Goal: Information Seeking & Learning: Learn about a topic

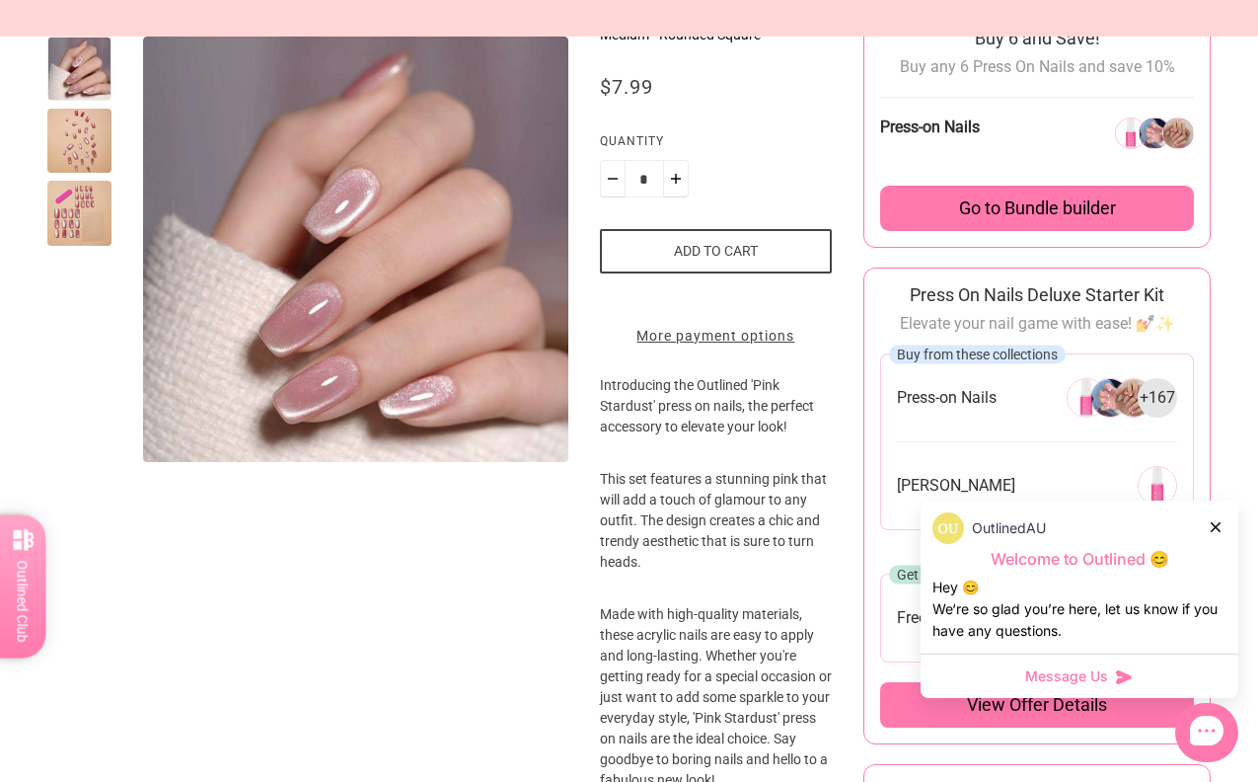
scroll to position [168, 0]
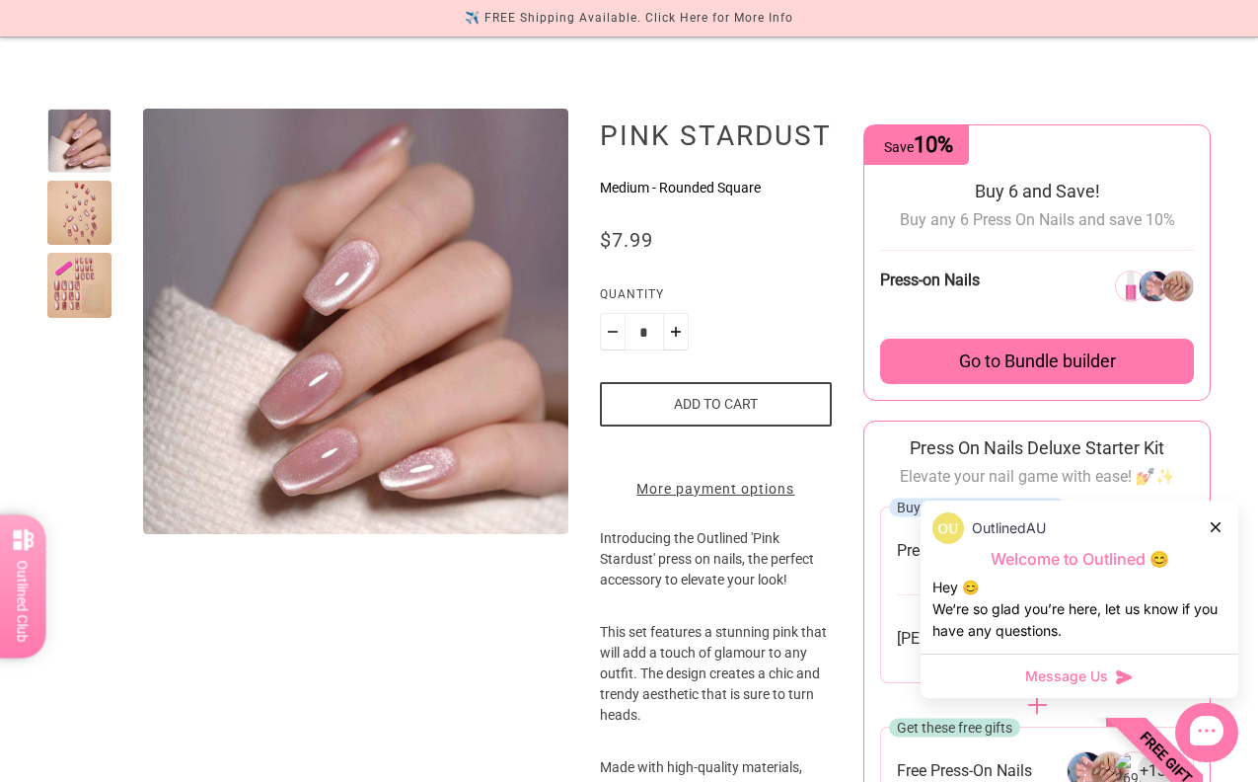
click at [88, 205] on div at bounding box center [79, 213] width 64 height 64
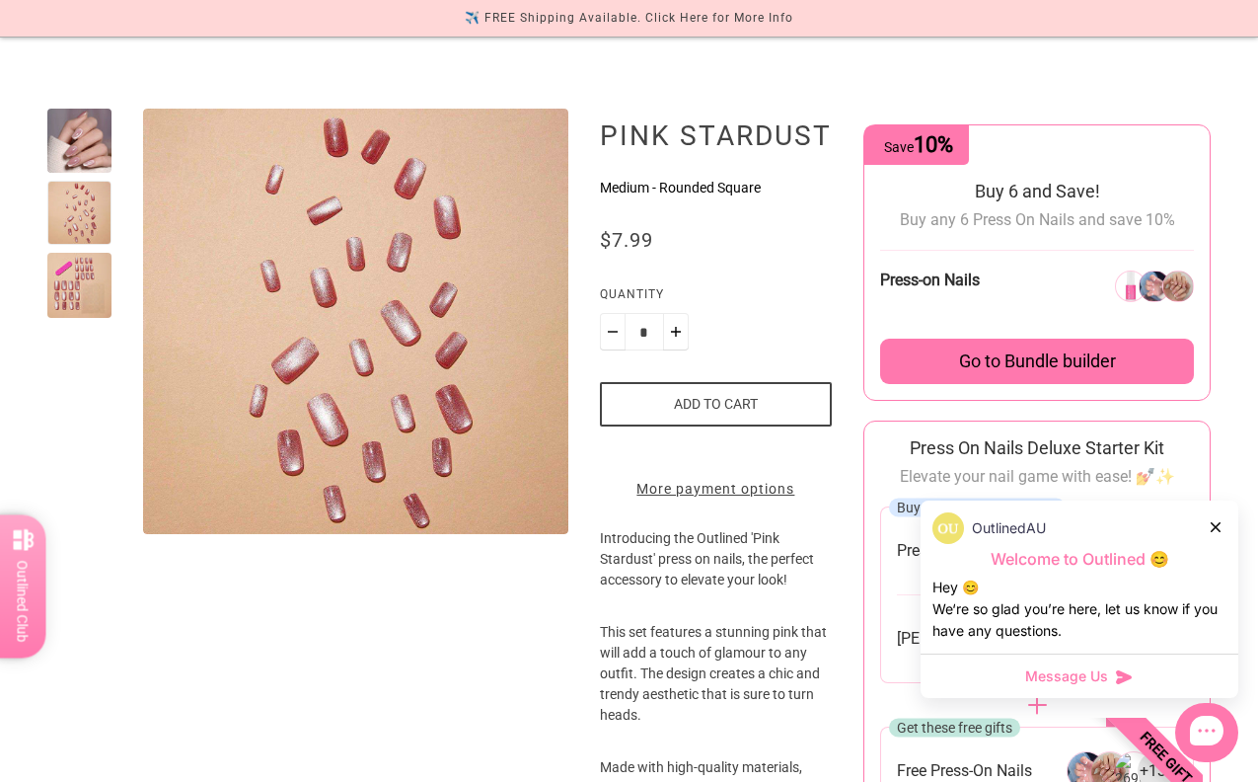
click at [97, 287] on div at bounding box center [79, 285] width 64 height 64
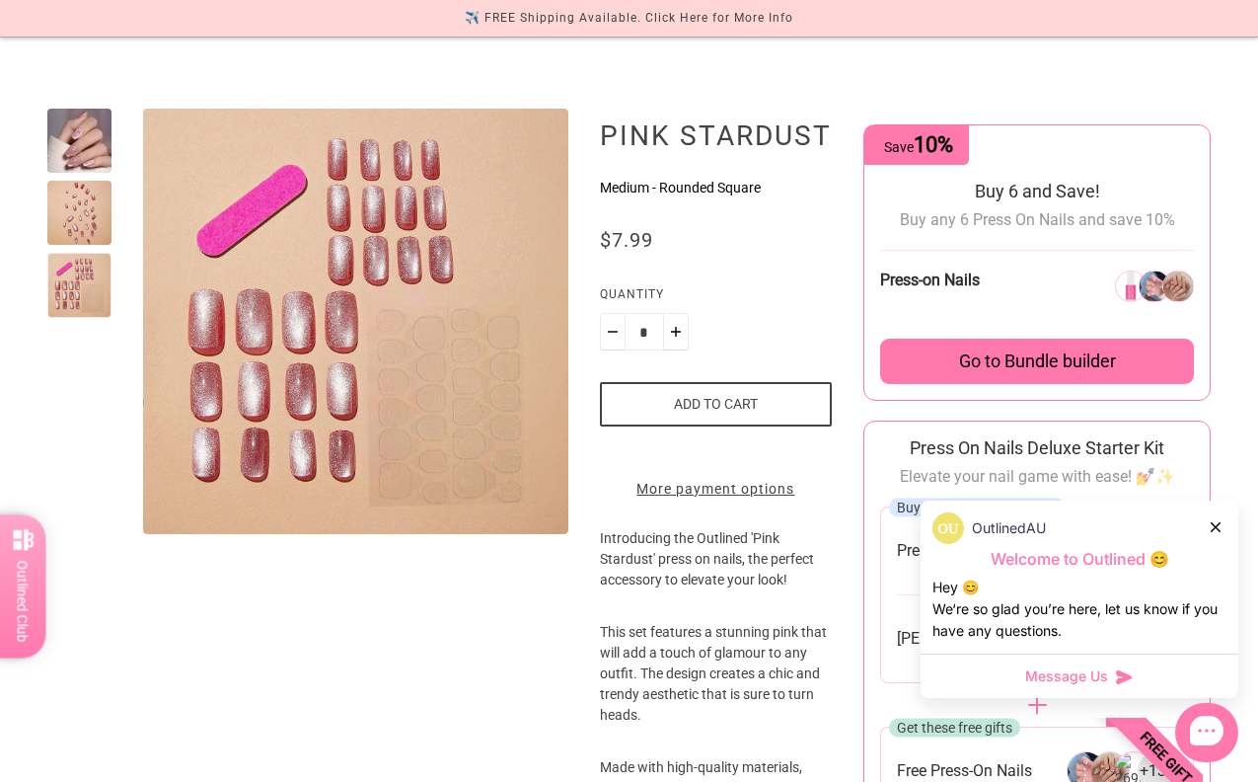
click at [94, 109] on div at bounding box center [79, 141] width 64 height 64
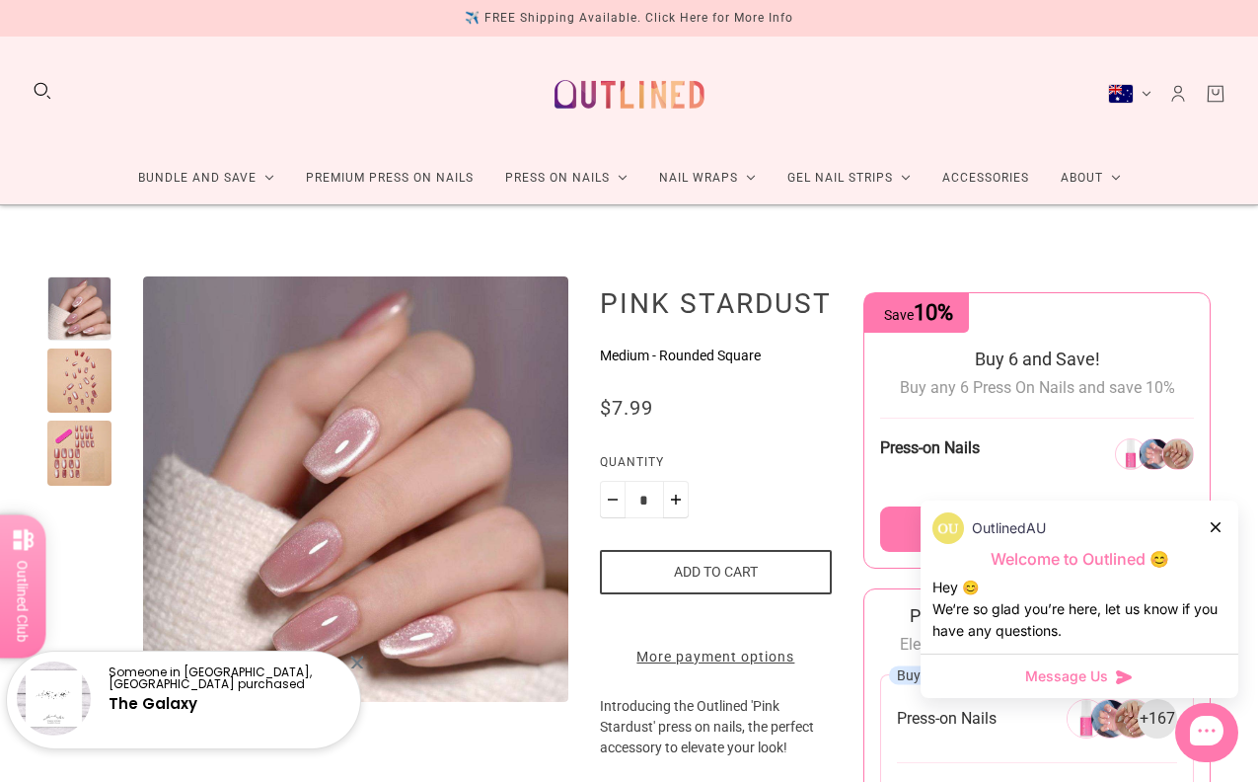
scroll to position [0, 0]
click at [701, 19] on div "✈️ FREE Shipping Available. Click Here for More Info" at bounding box center [629, 18] width 329 height 21
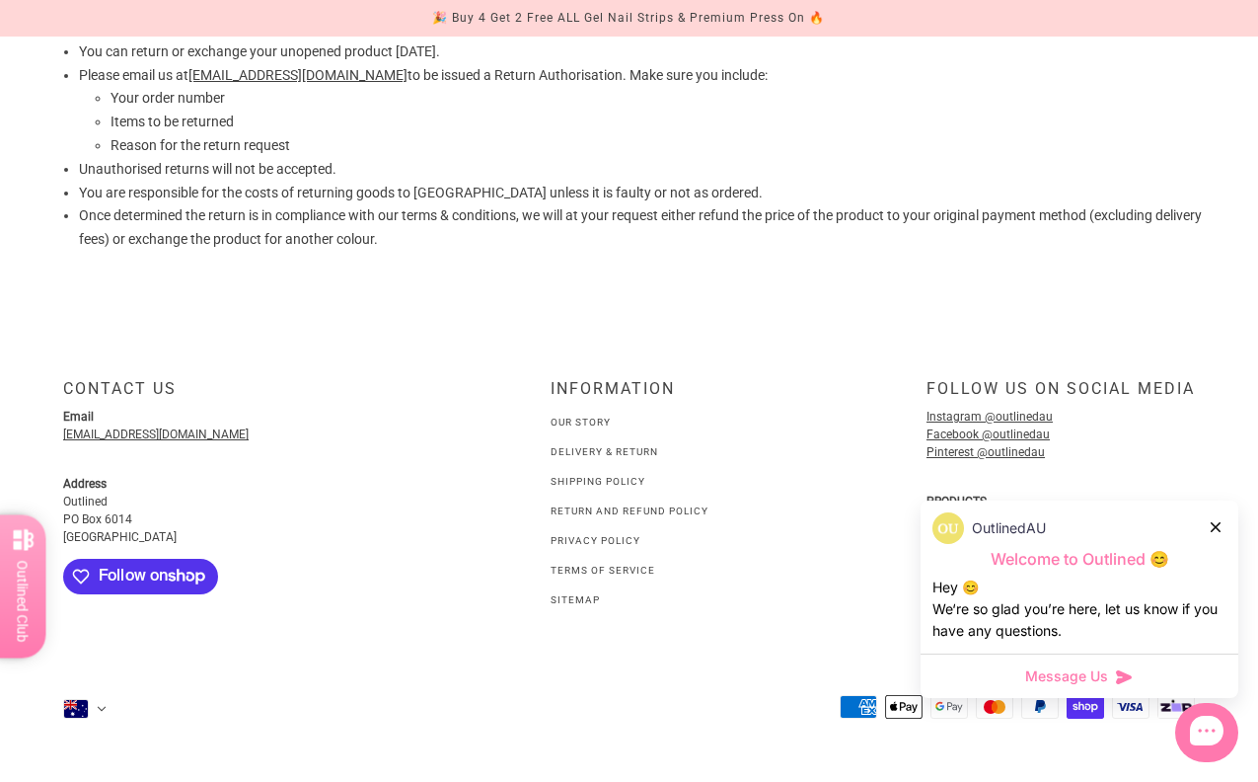
scroll to position [633, 0]
click at [589, 381] on div "INFORMATION" at bounding box center [630, 396] width 158 height 35
click at [586, 416] on link "Our Story" at bounding box center [581, 421] width 60 height 11
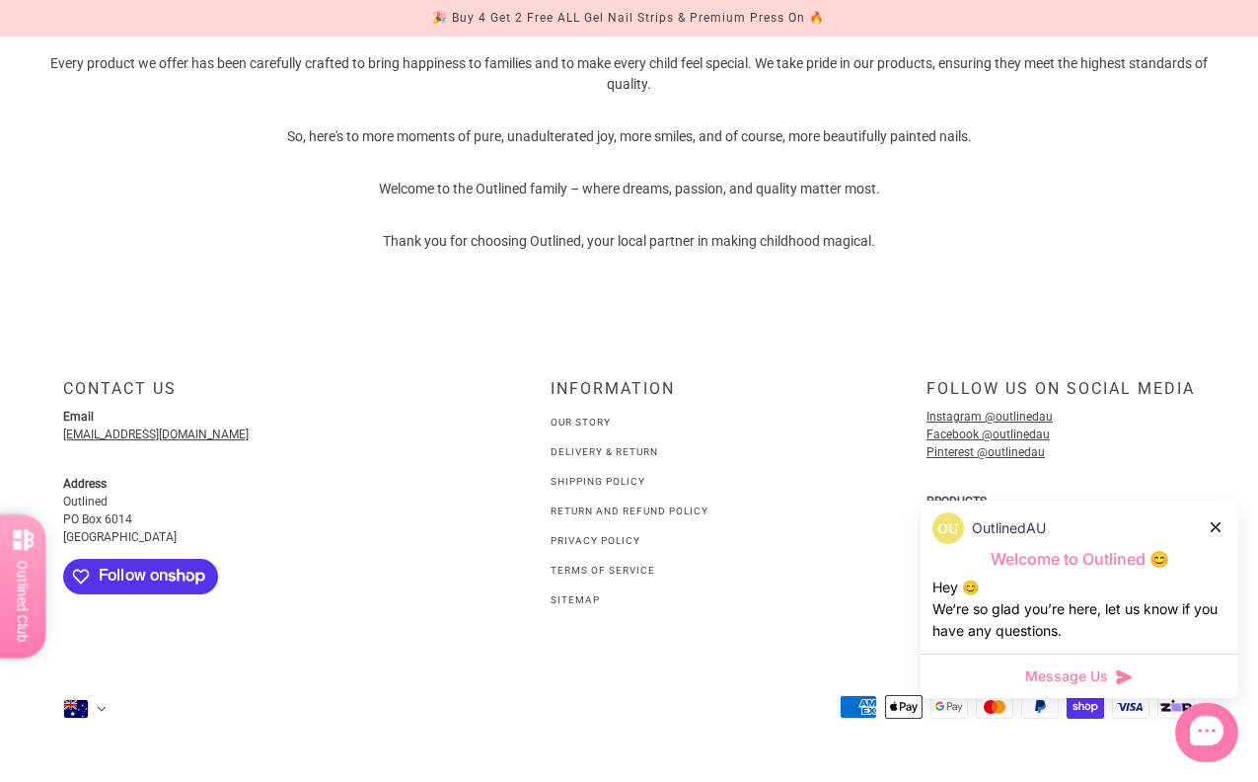
scroll to position [1326, 0]
click at [1002, 381] on div "Follow us on social media" at bounding box center [1061, 396] width 268 height 35
click at [990, 410] on link "Instagram @outlinedau" at bounding box center [990, 417] width 126 height 14
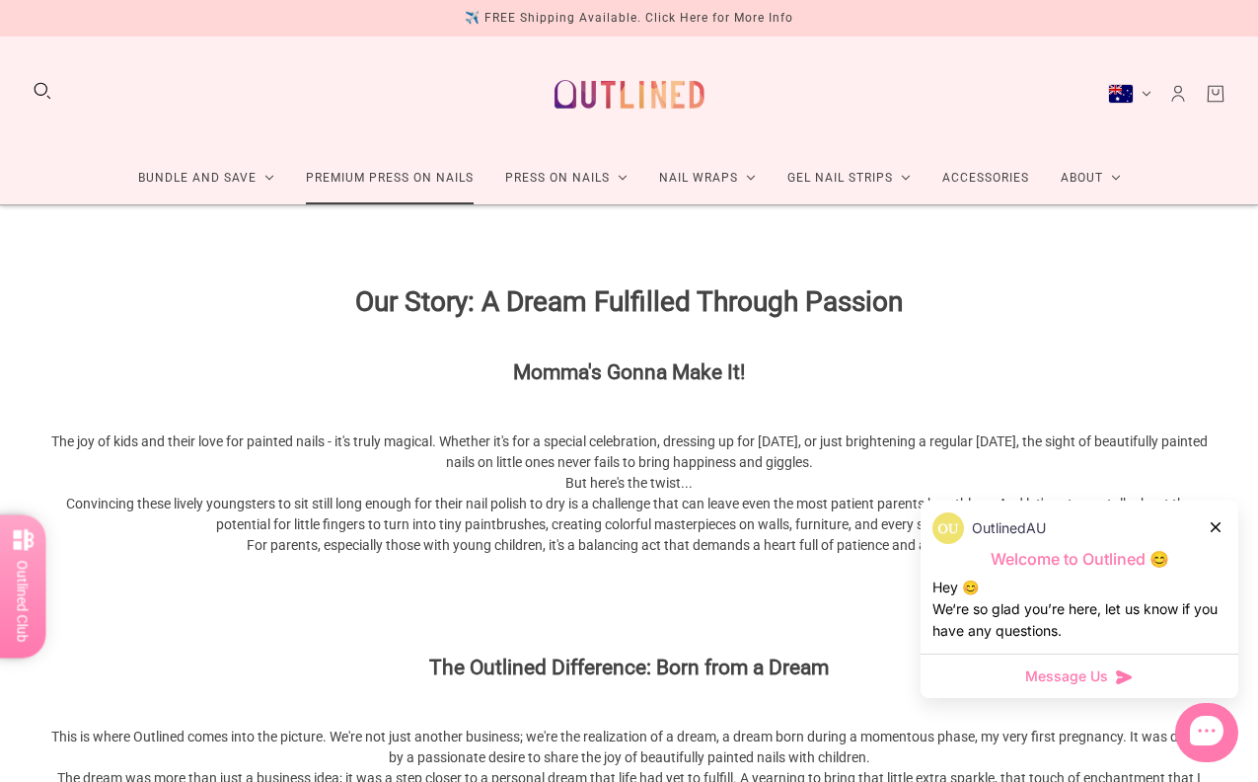
scroll to position [0, 0]
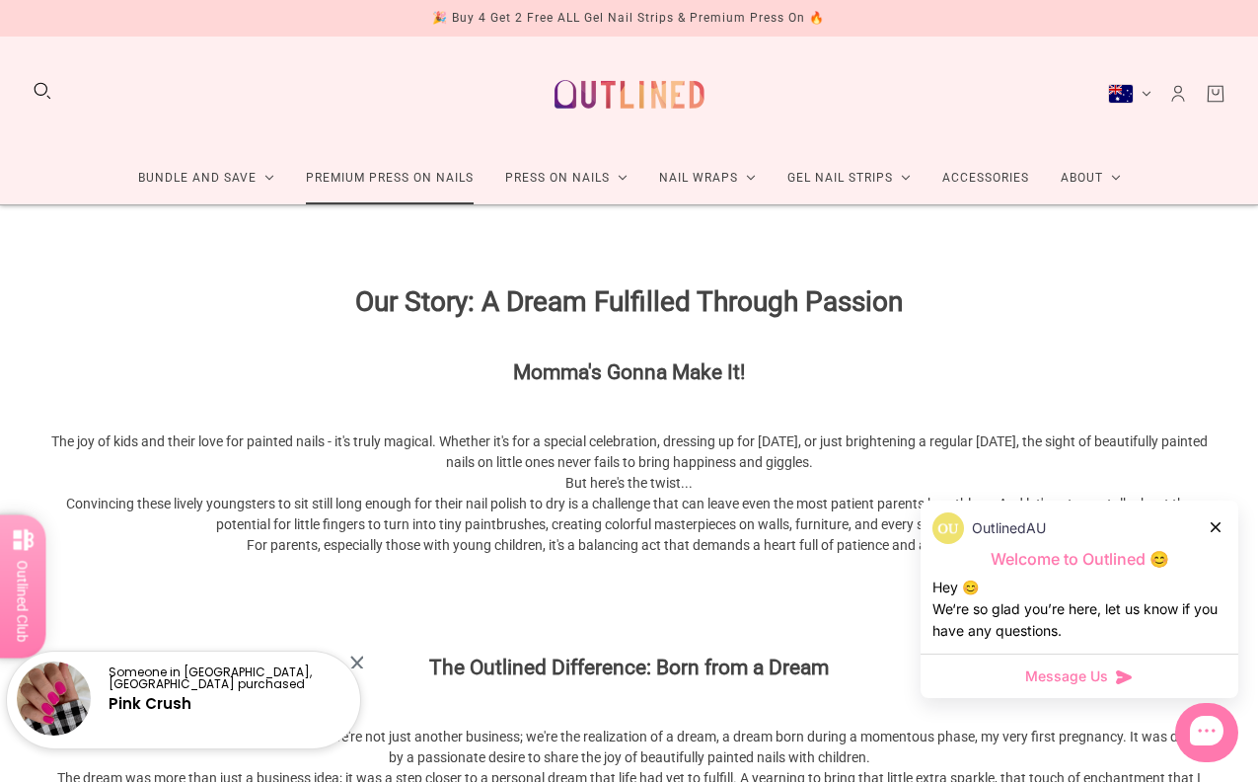
click at [329, 180] on link "Premium Press On Nails" at bounding box center [389, 178] width 199 height 52
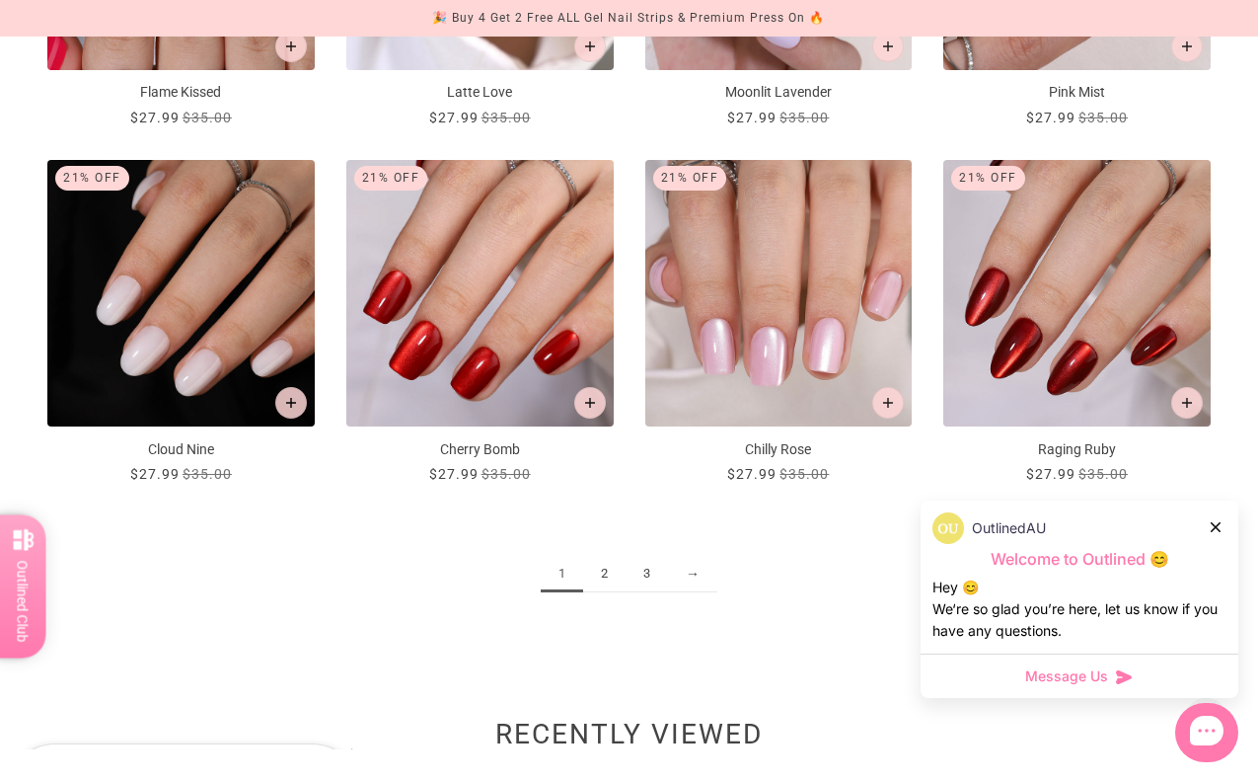
scroll to position [2036, 0]
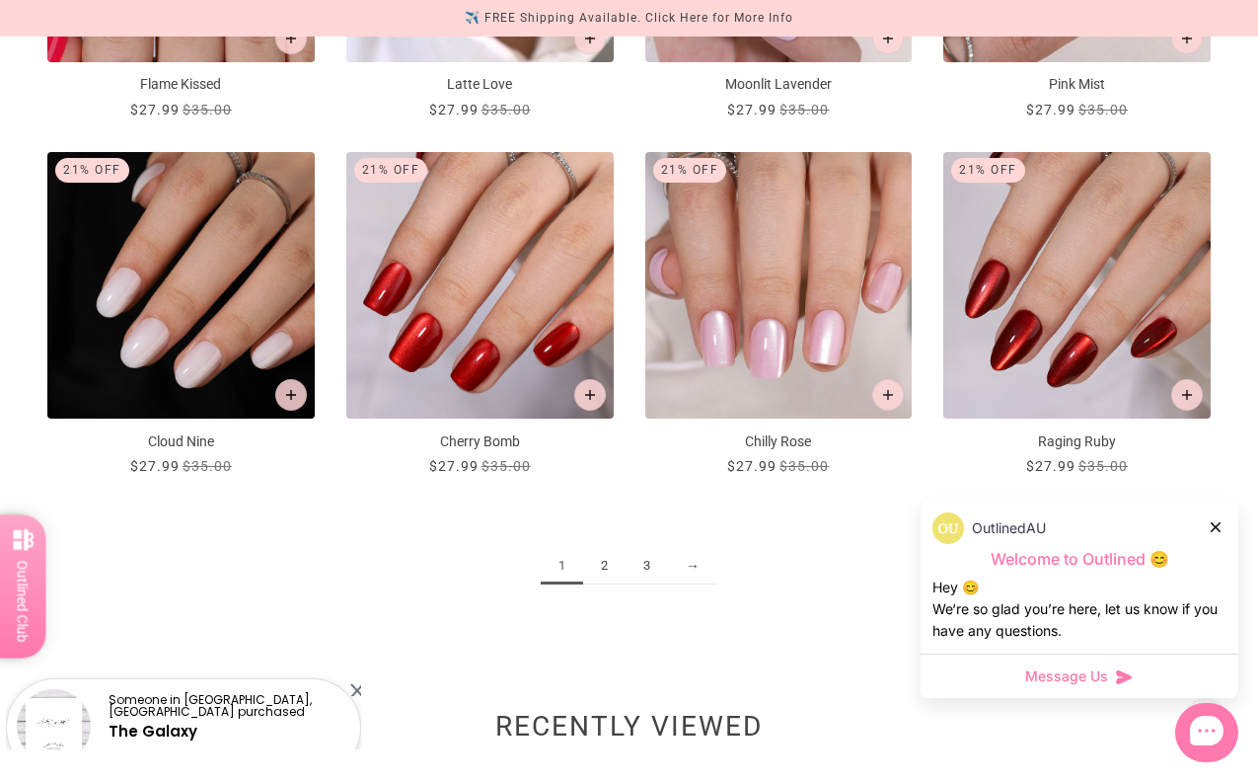
click at [617, 563] on link "2" at bounding box center [604, 566] width 42 height 37
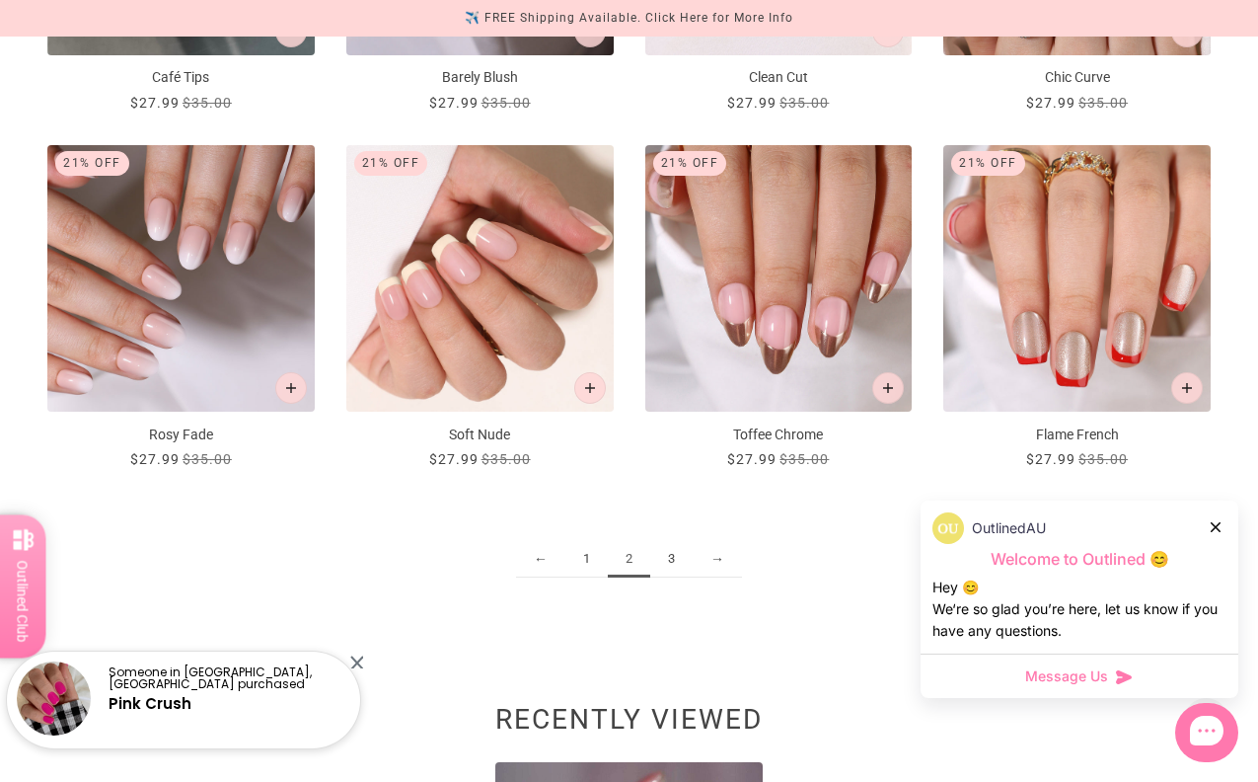
scroll to position [2045, 0]
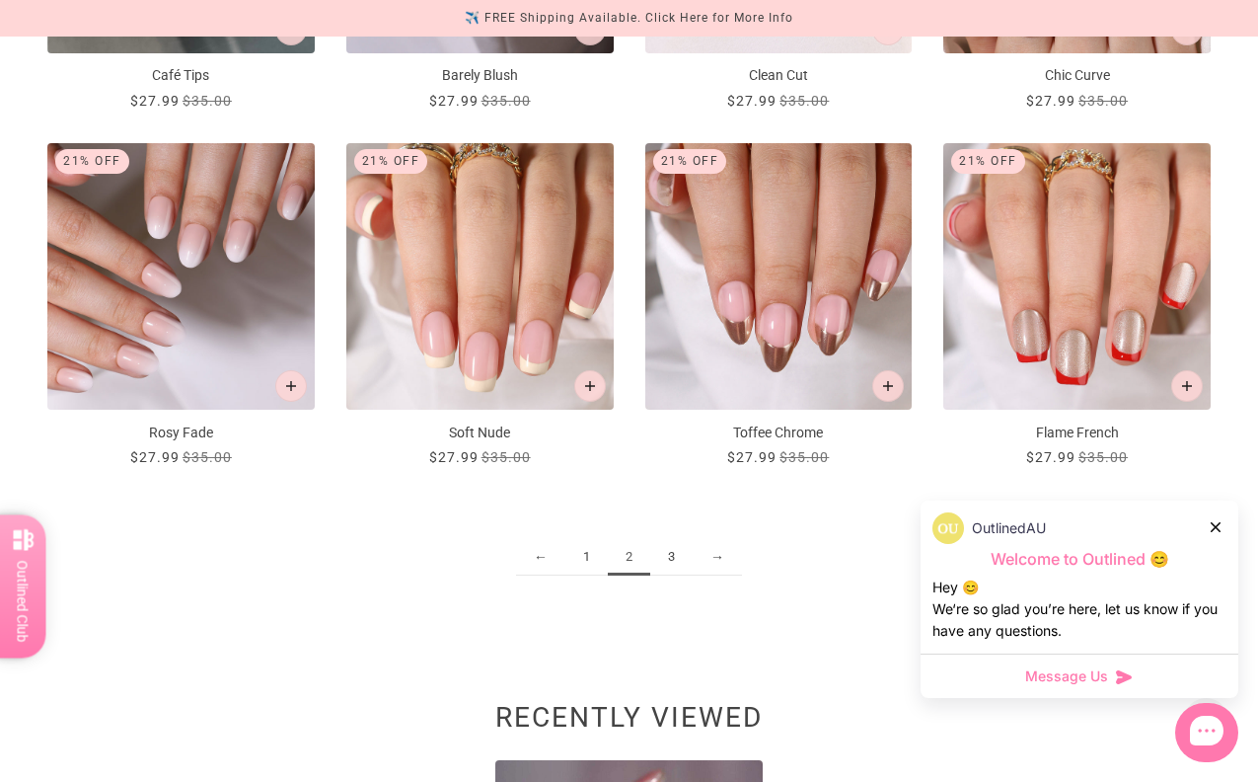
click at [678, 561] on link "3" at bounding box center [671, 557] width 42 height 37
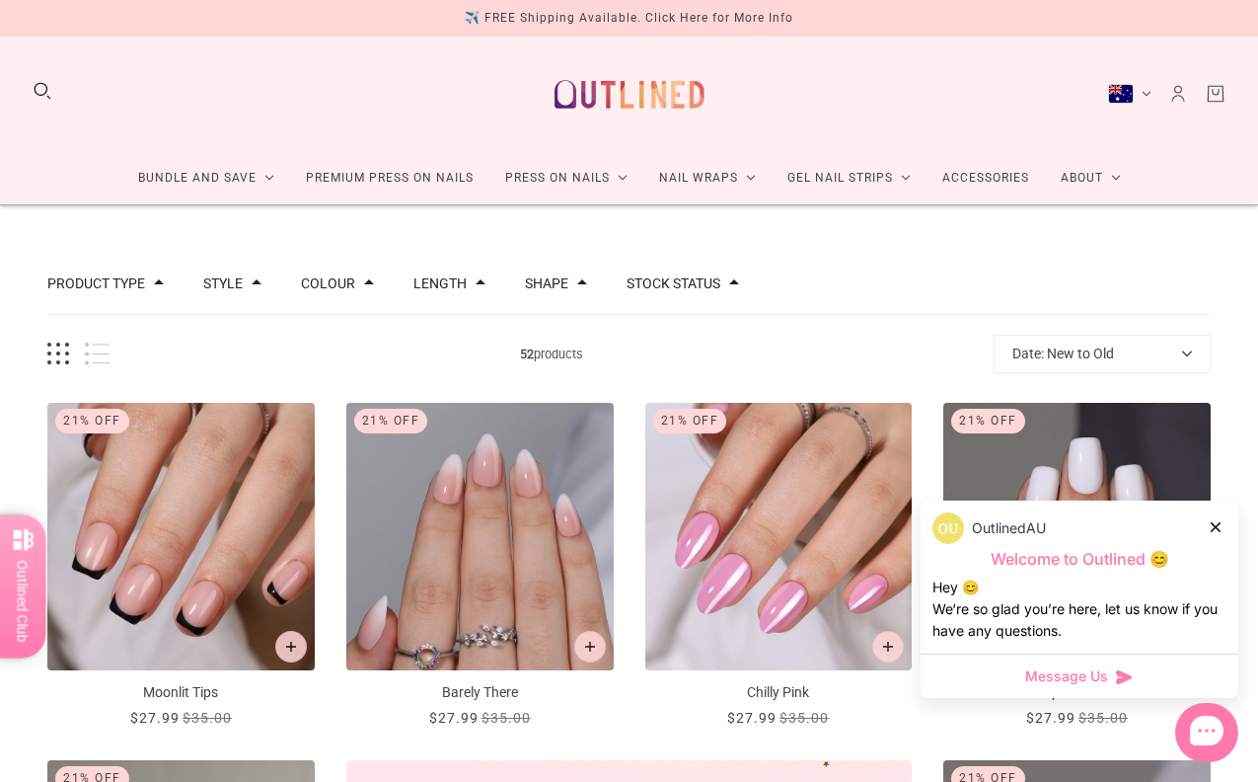
click at [596, 88] on img at bounding box center [630, 94] width 174 height 84
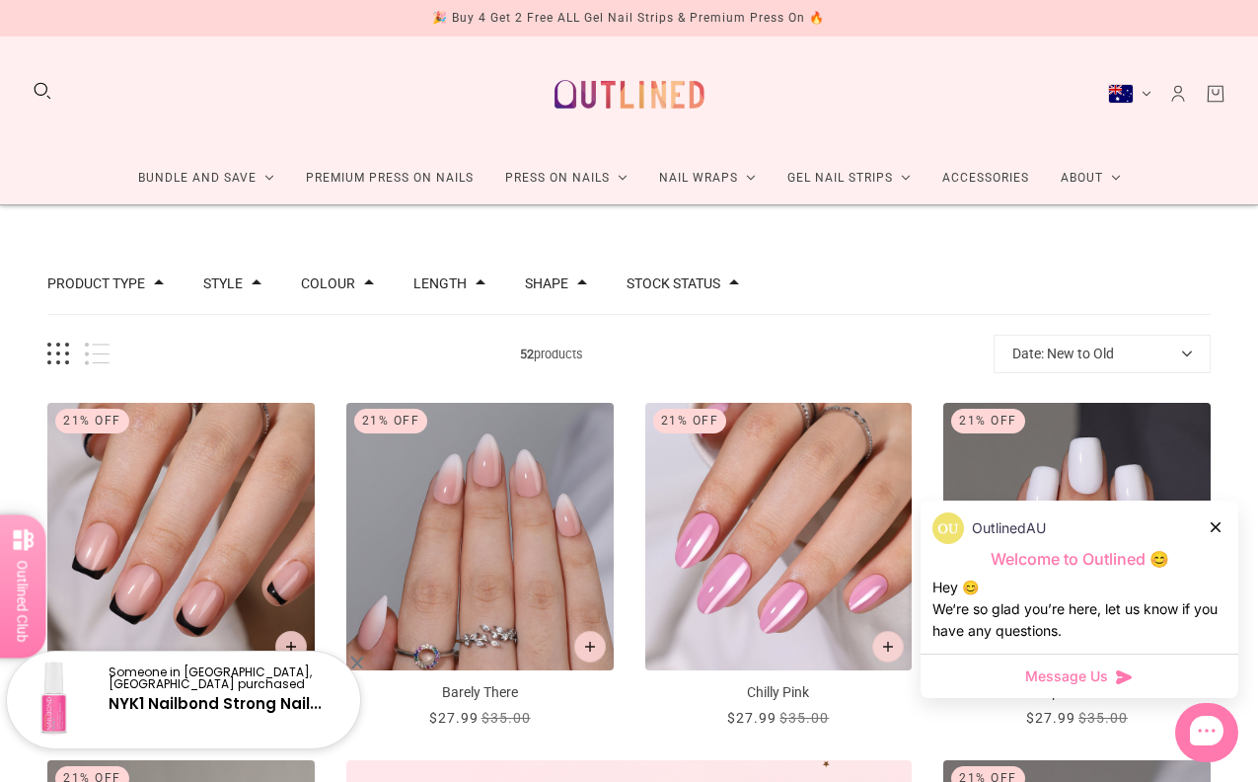
click at [621, 85] on img at bounding box center [630, 94] width 174 height 84
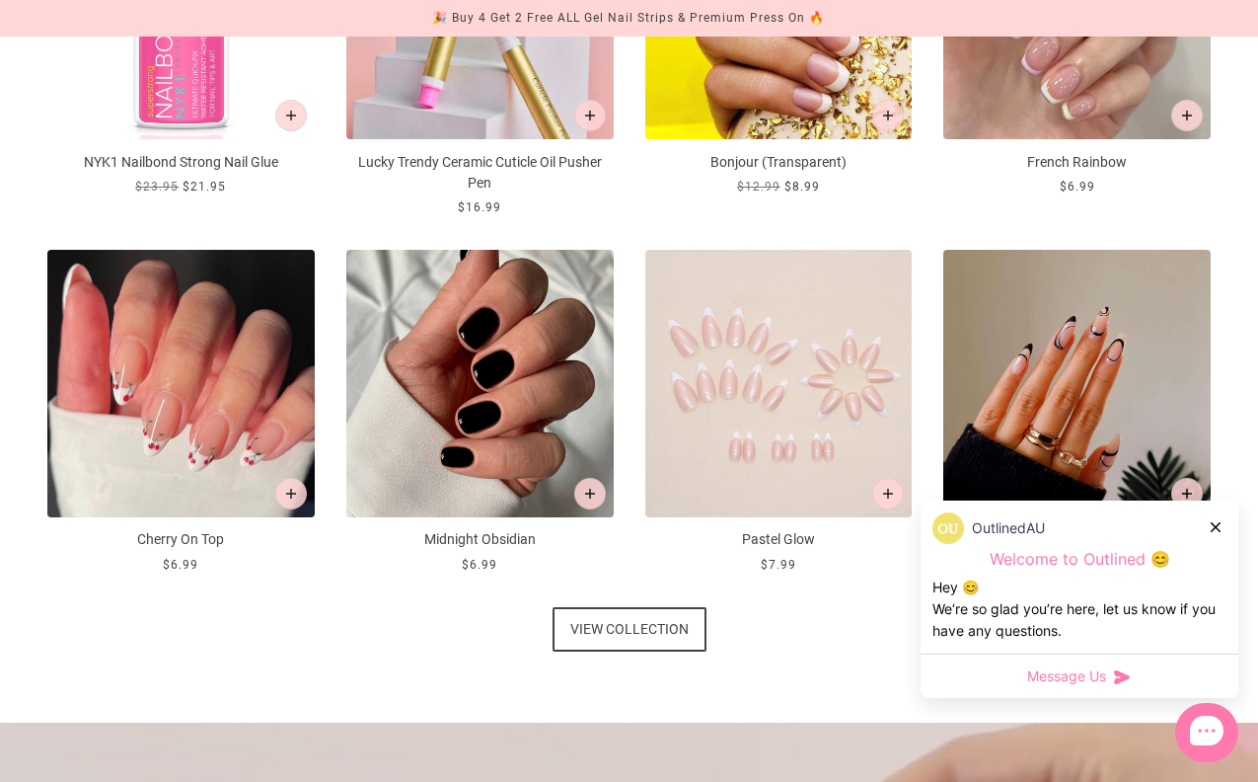
scroll to position [1002, 0]
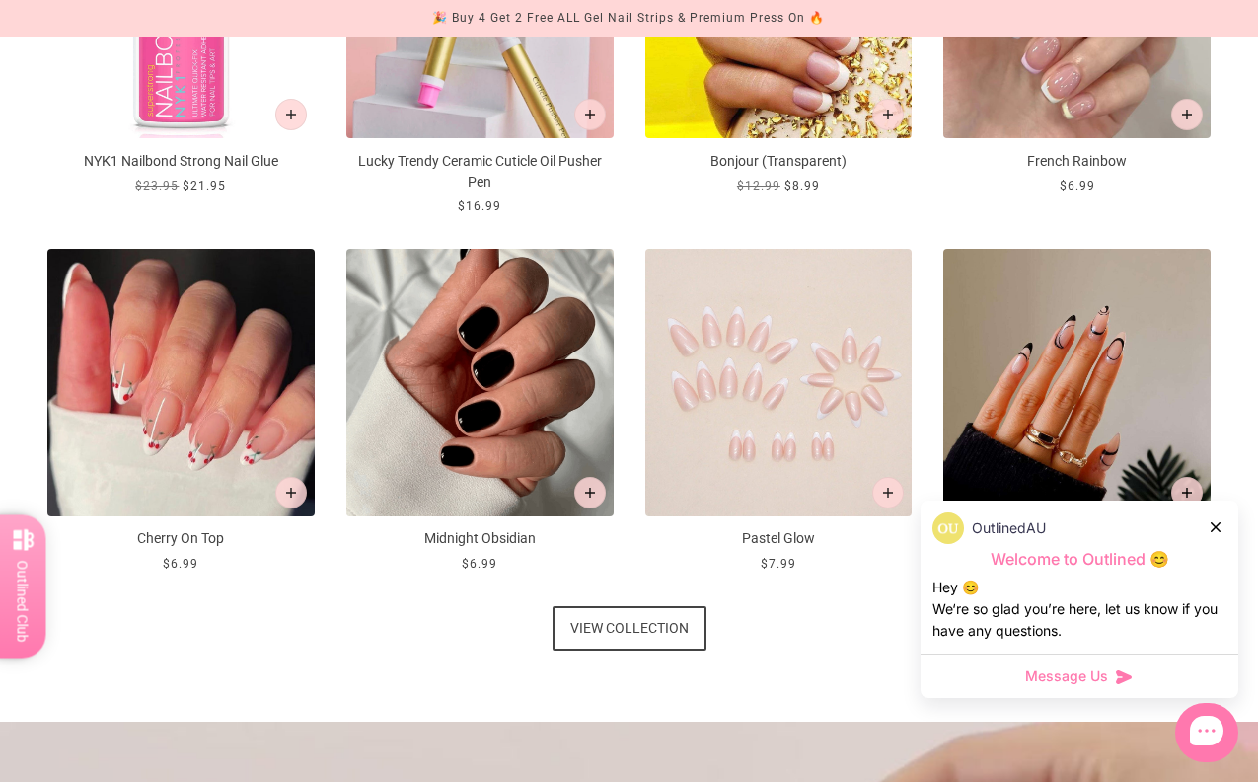
click at [590, 618] on span "View collection" at bounding box center [629, 628] width 118 height 44
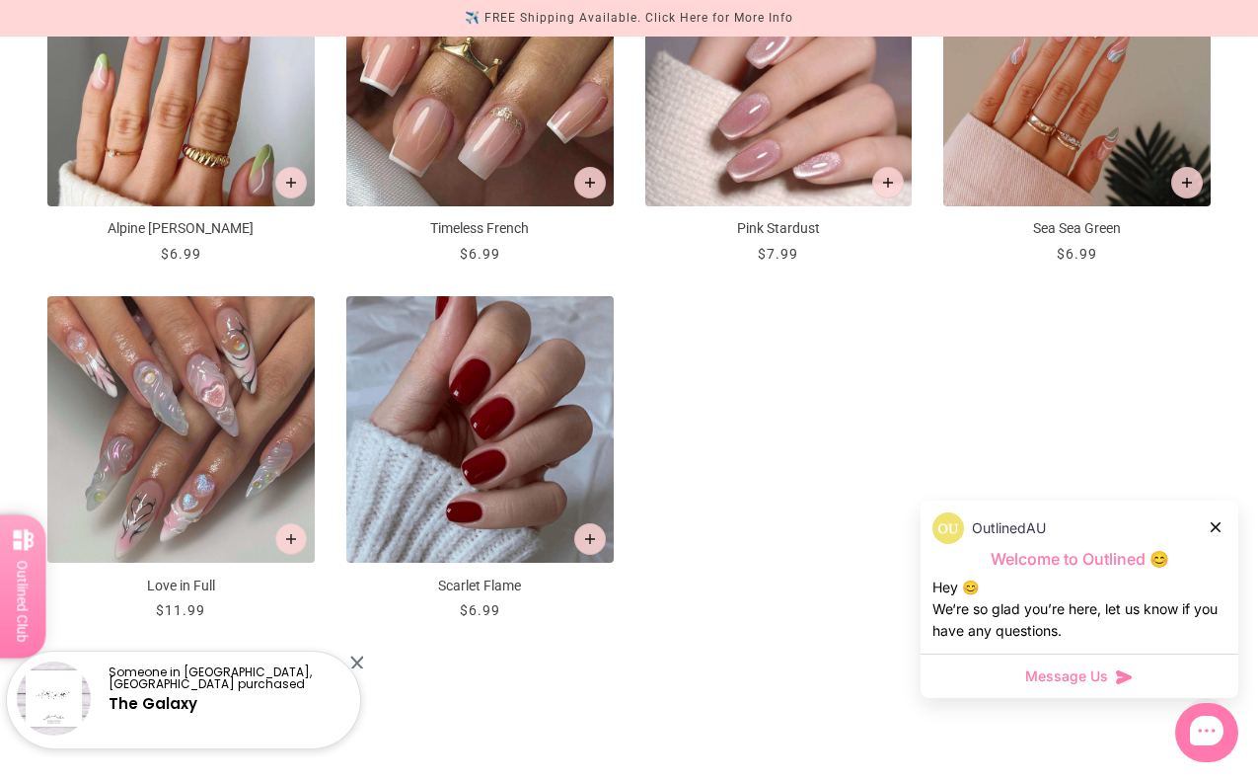
scroll to position [1738, 0]
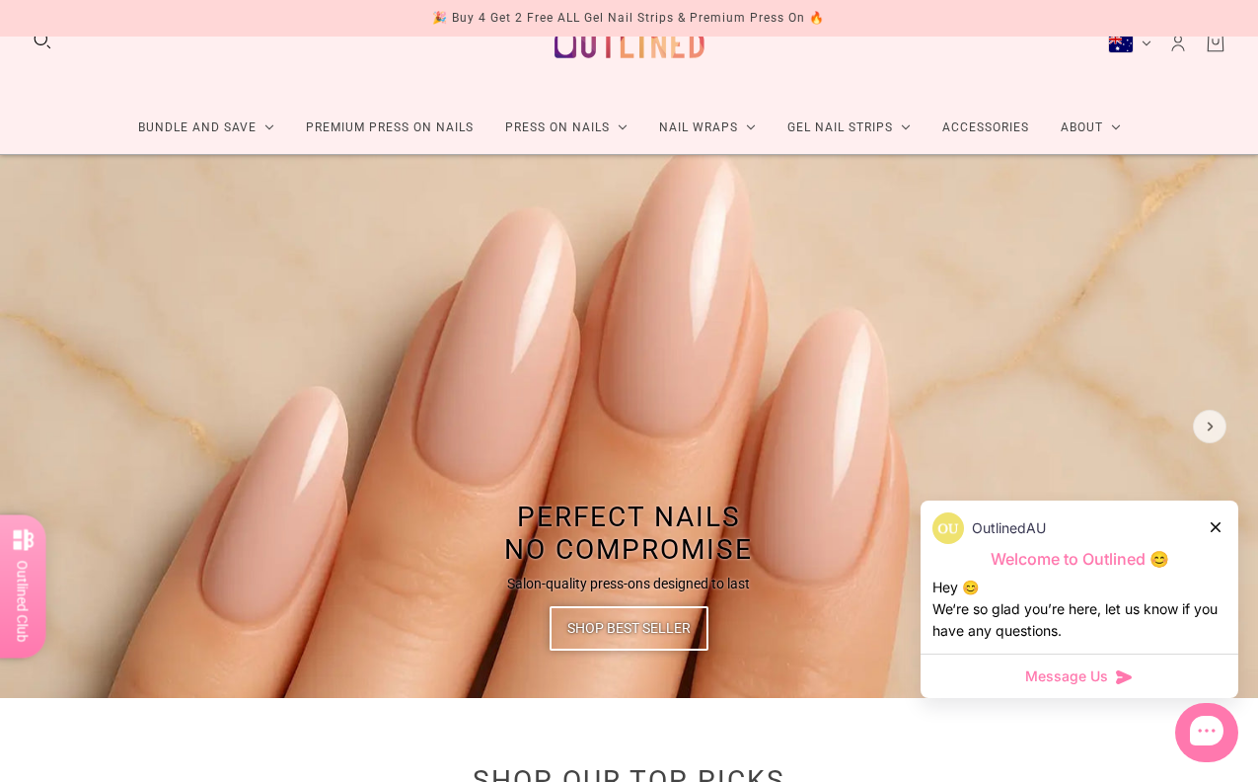
scroll to position [31, 0]
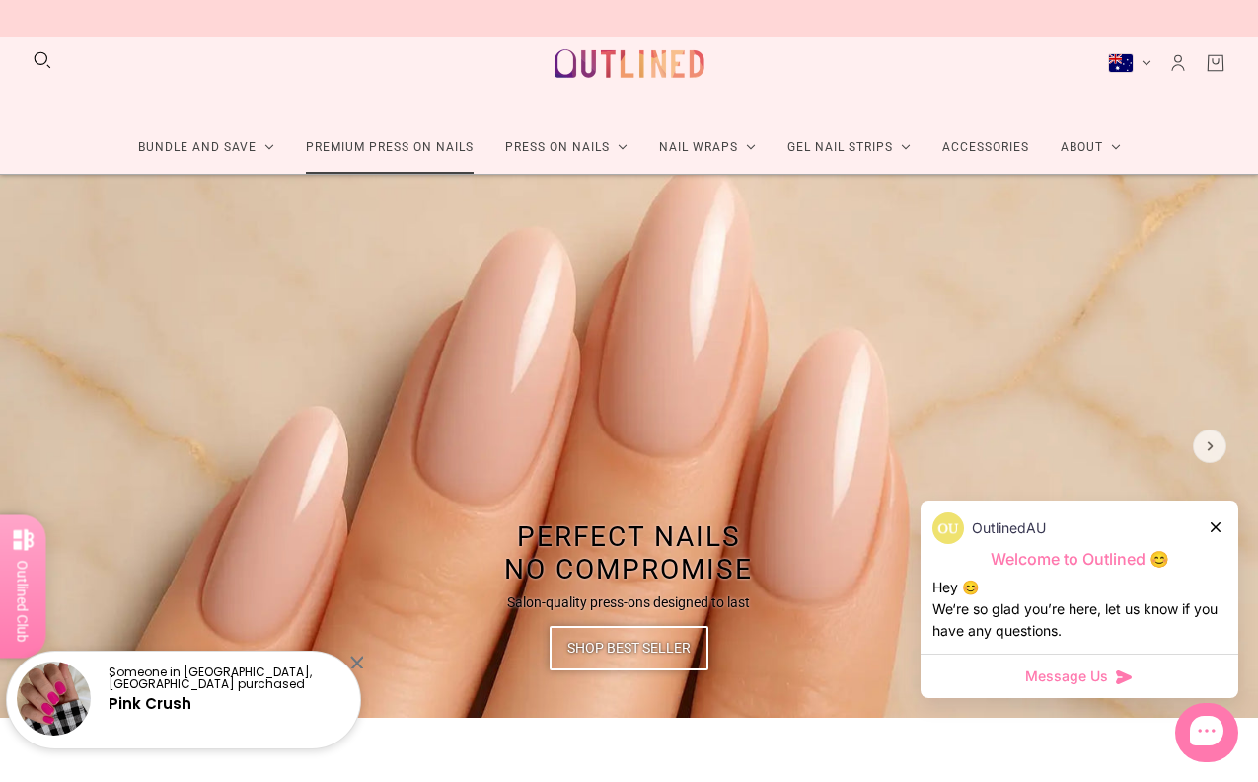
click at [358, 153] on link "Premium Press On Nails" at bounding box center [389, 147] width 199 height 52
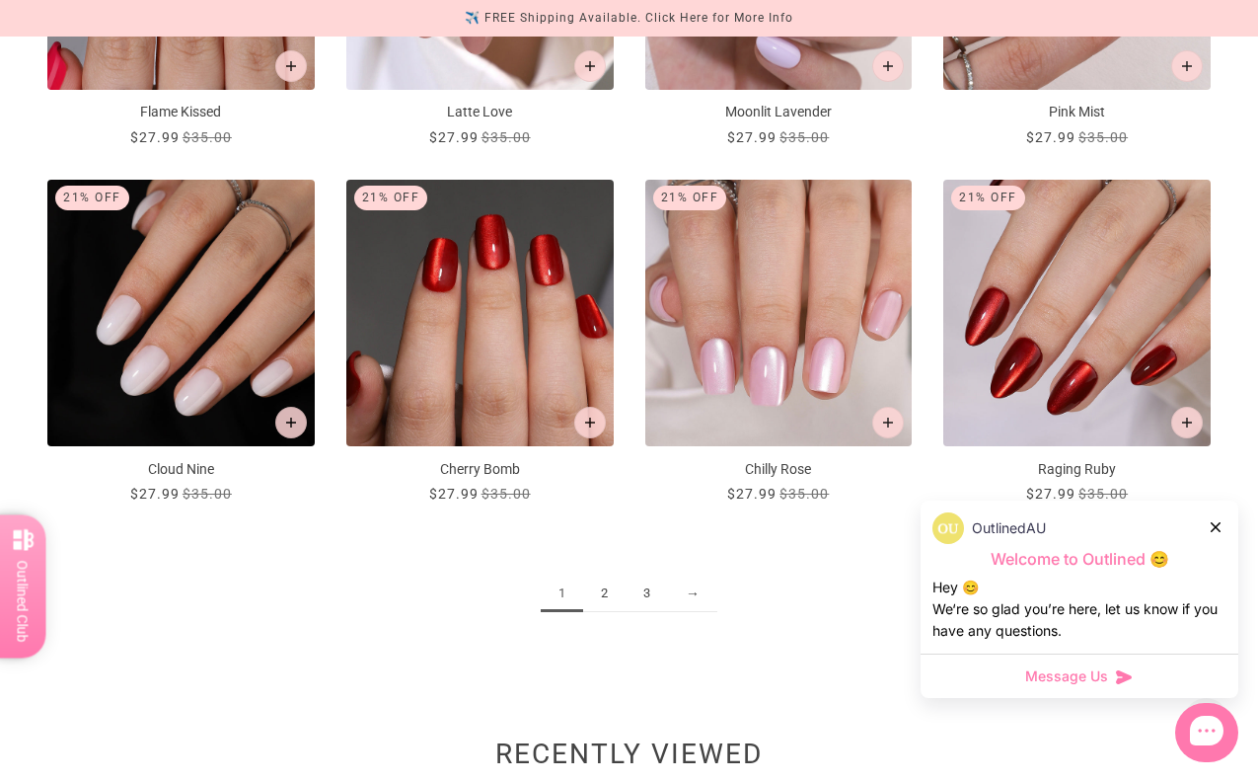
scroll to position [2149, 0]
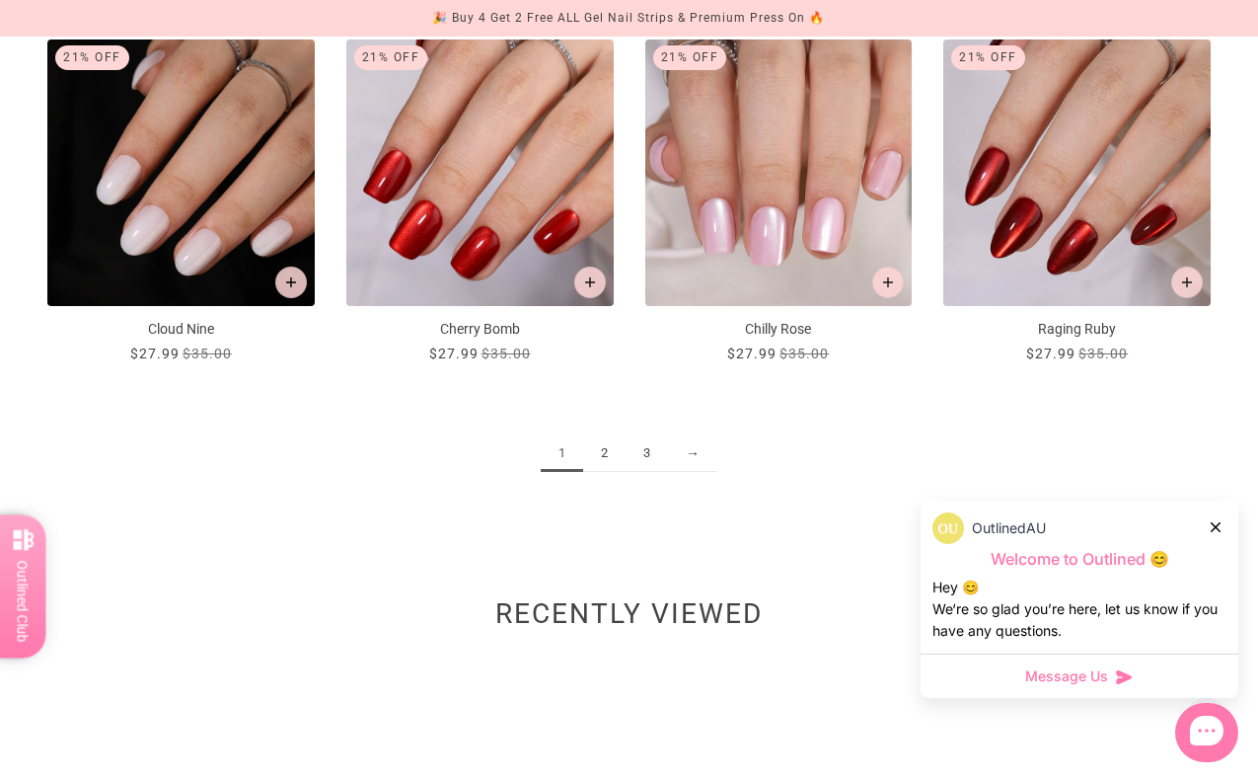
click at [608, 449] on link "2" at bounding box center [604, 453] width 42 height 37
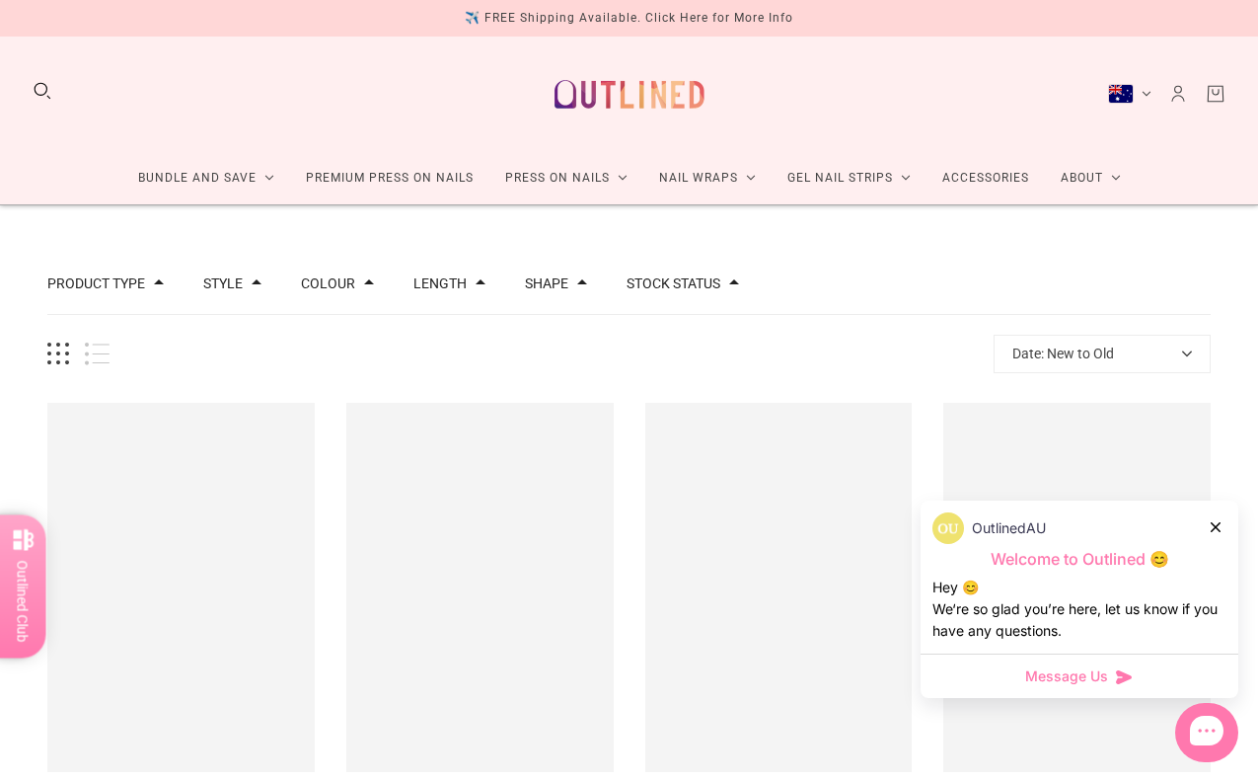
scroll to position [1093, 0]
